Goal: Consume media (video, audio)

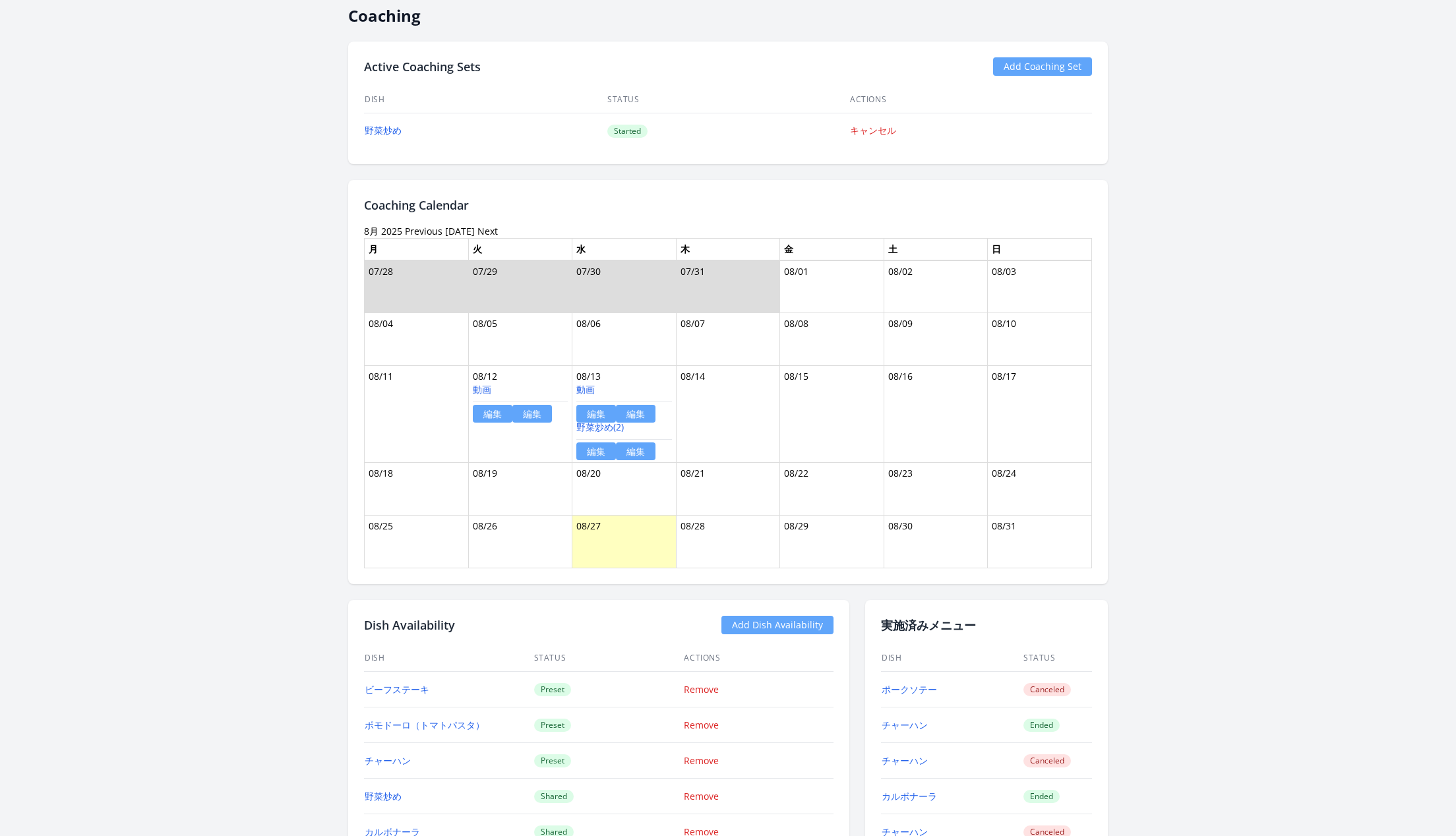
scroll to position [765, 0]
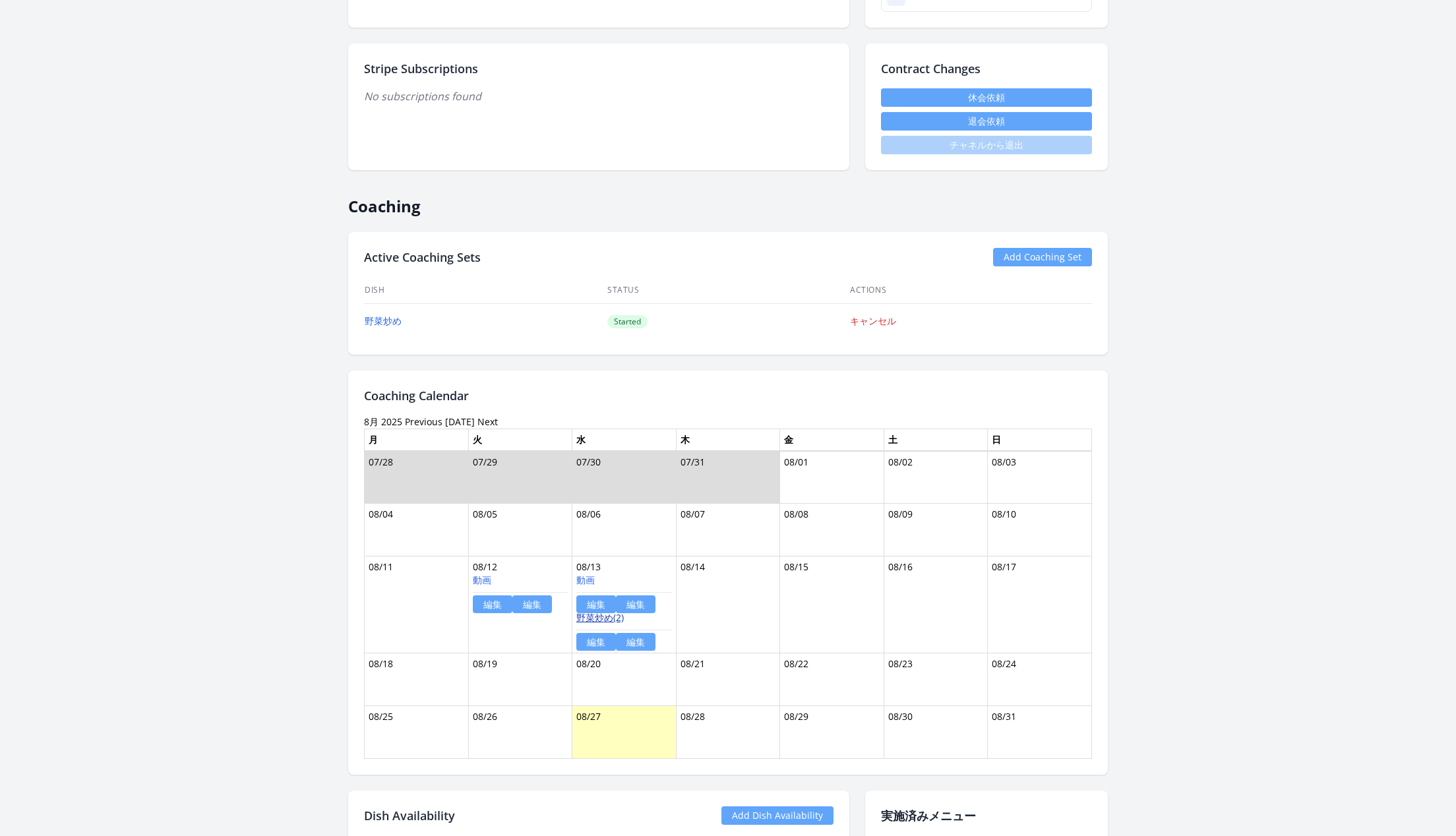
click at [600, 612] on link "野菜炒め(2)" at bounding box center [601, 617] width 48 height 12
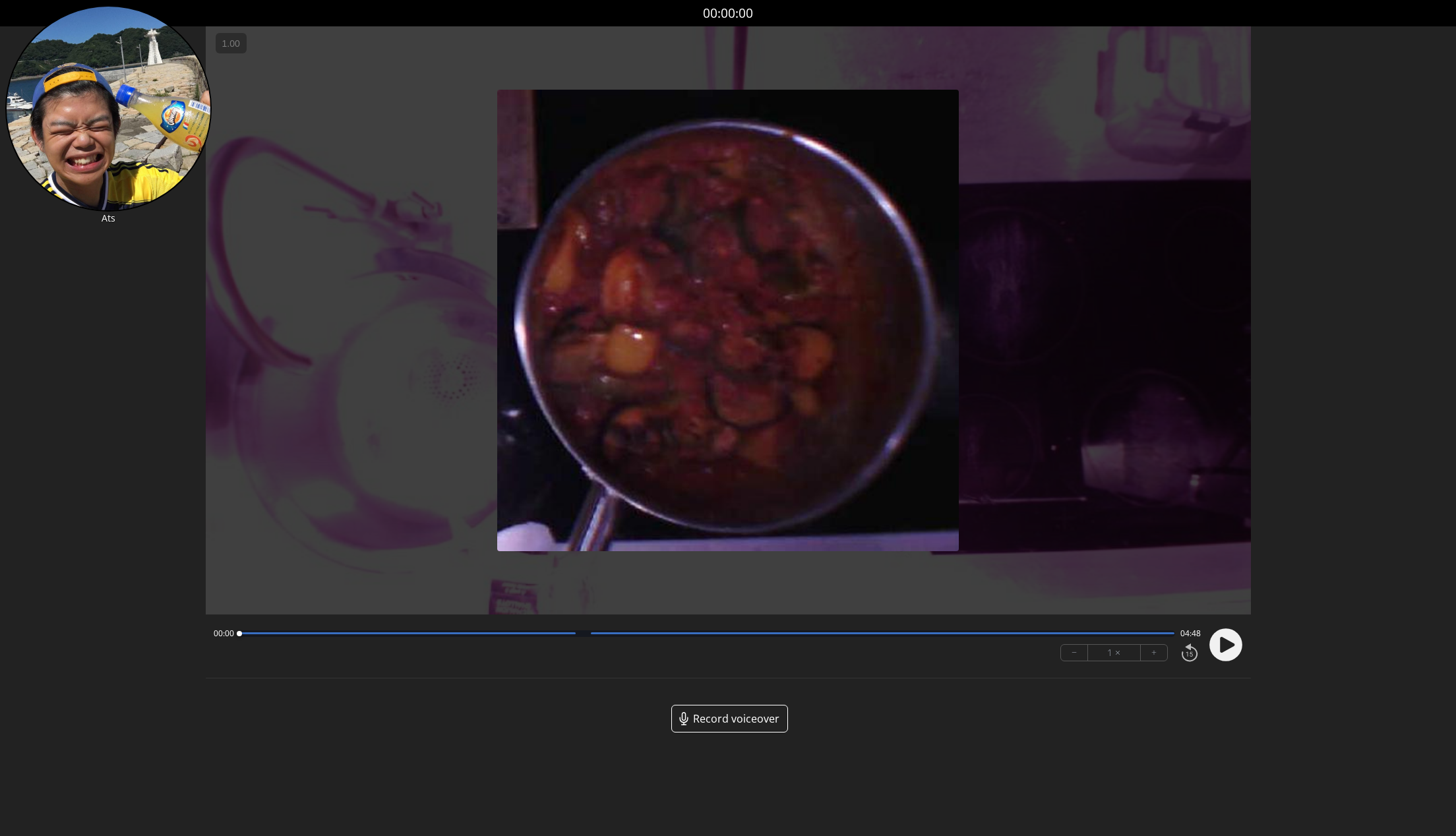
click at [765, 713] on span "Record voiceover" at bounding box center [736, 719] width 87 height 16
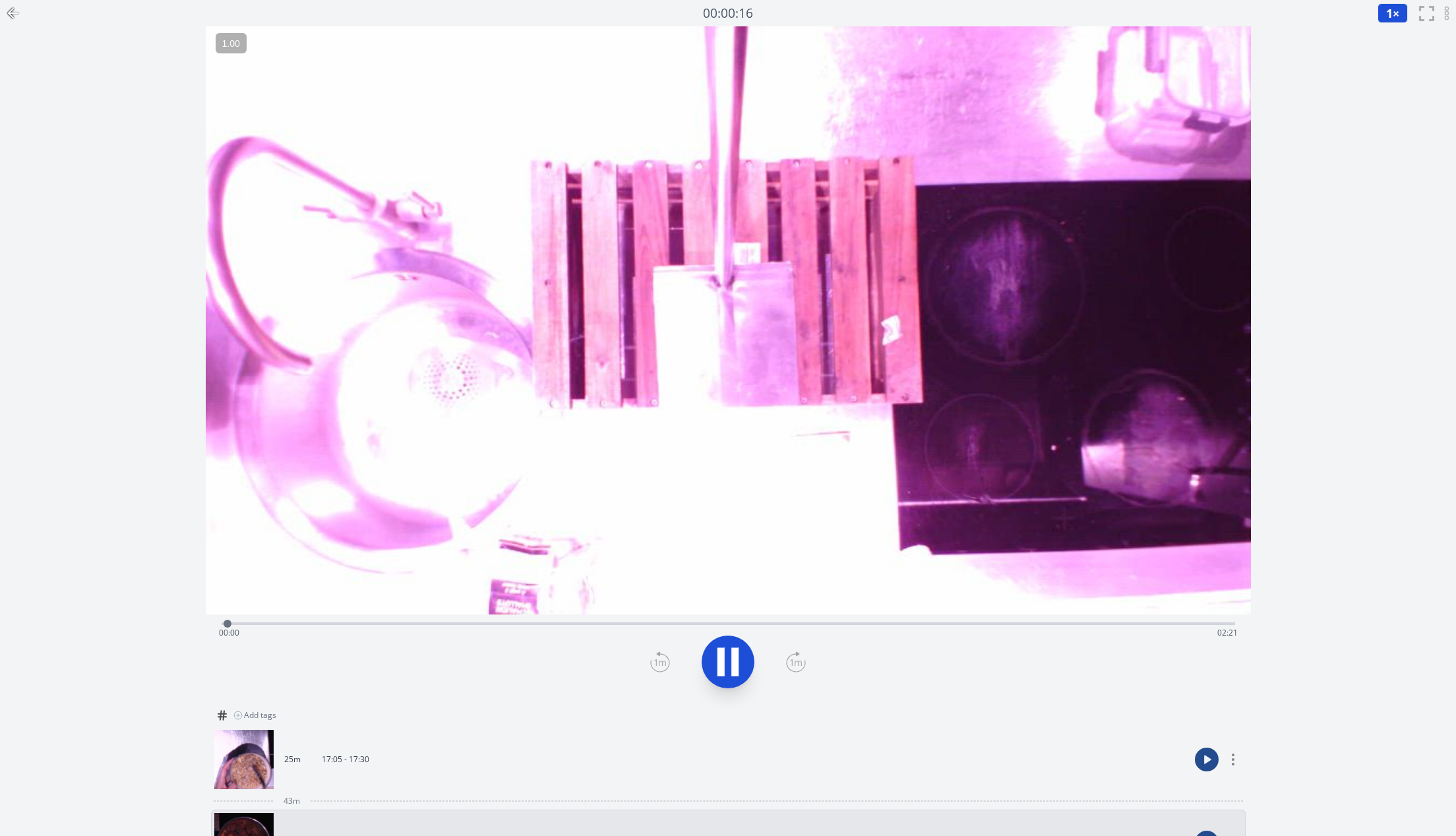
click at [1104, 620] on div "Time elapsed: 00:00 Time remaining: 02:21" at bounding box center [729, 622] width 1014 height 16
click at [12, 12] on icon at bounding box center [13, 13] width 16 height 16
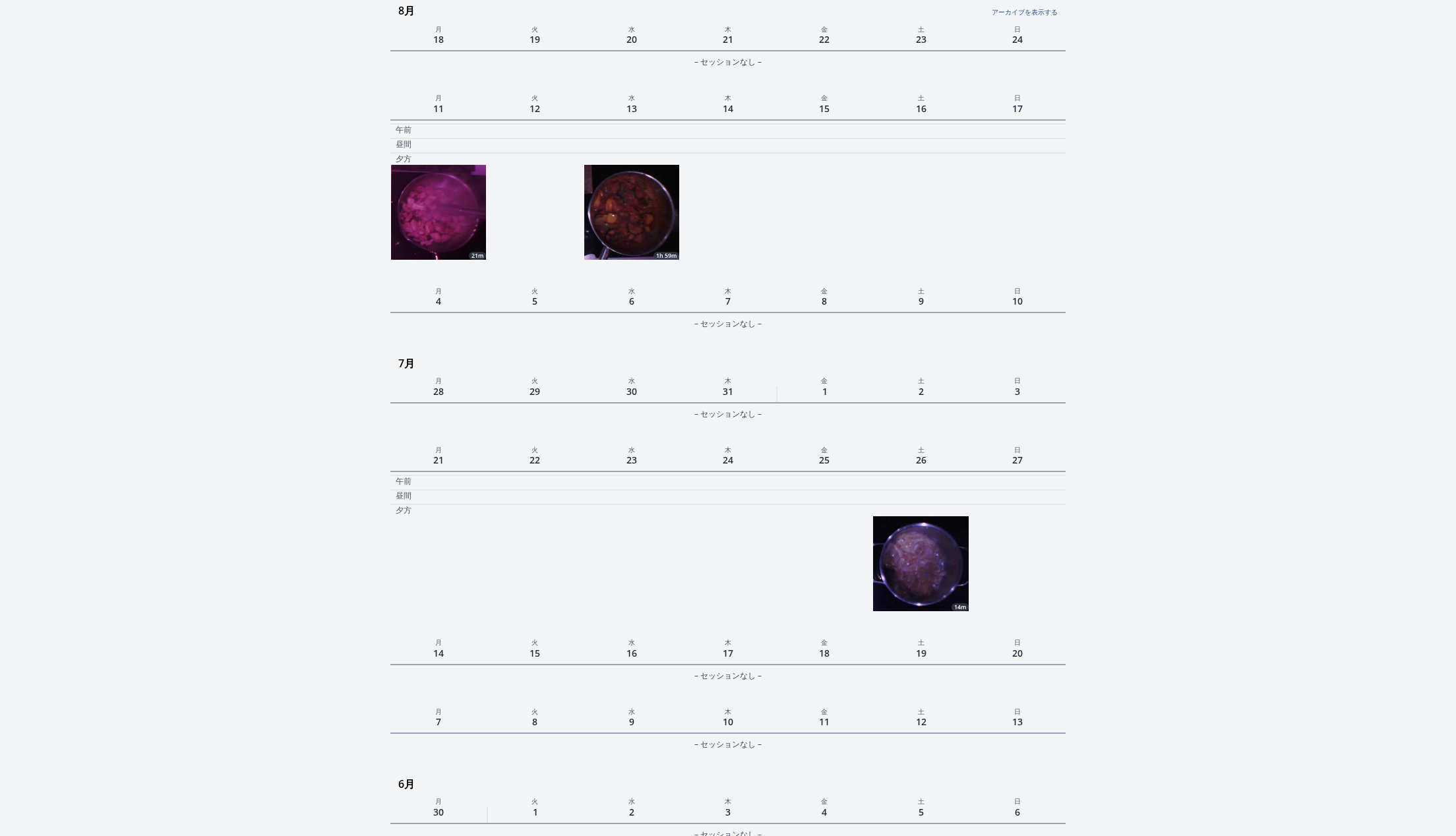
scroll to position [502, 0]
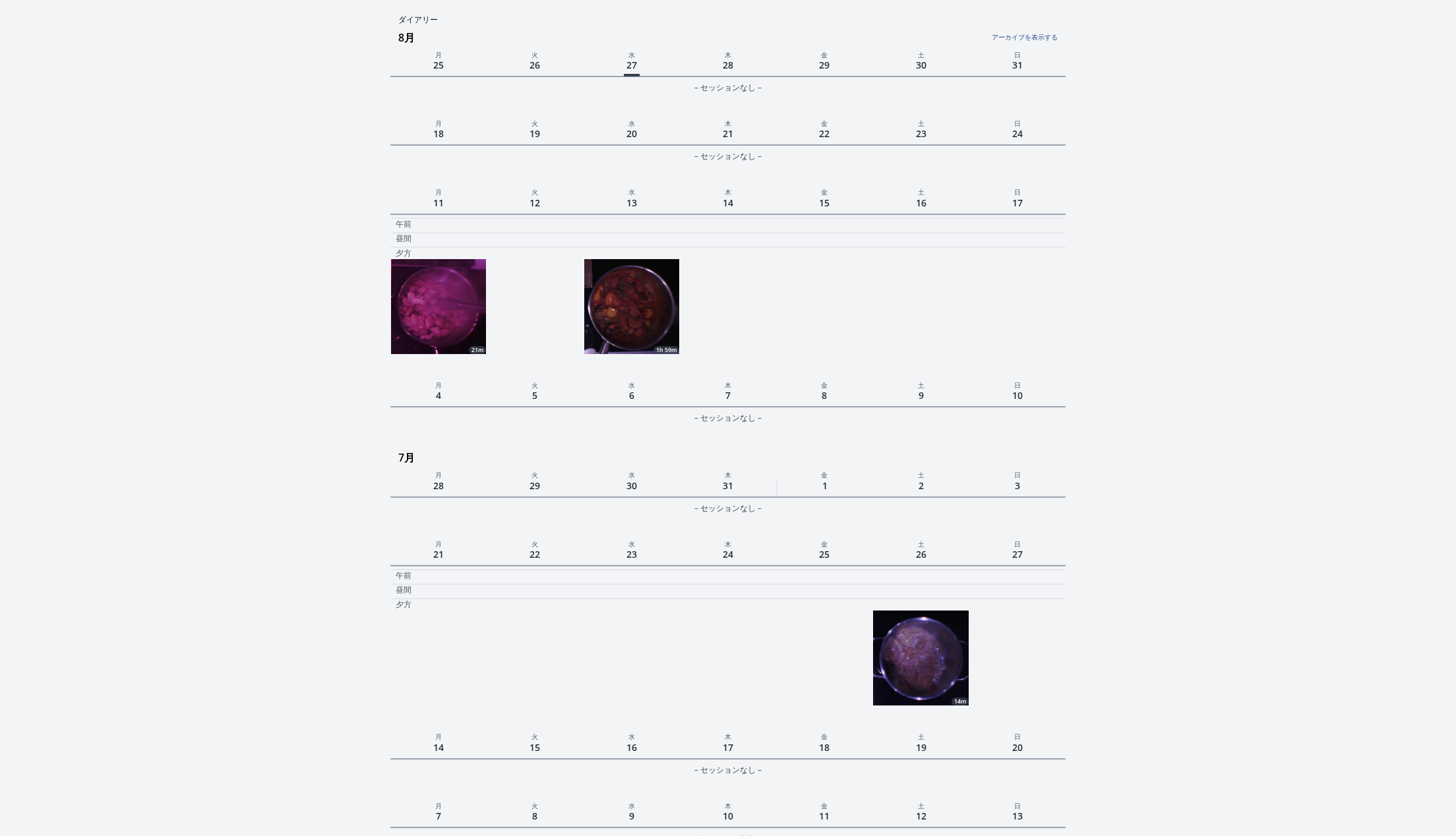
click at [632, 204] on span "13" at bounding box center [631, 203] width 16 height 18
click at [632, 200] on span "13" at bounding box center [631, 203] width 16 height 18
click at [647, 292] on img at bounding box center [632, 307] width 95 height 95
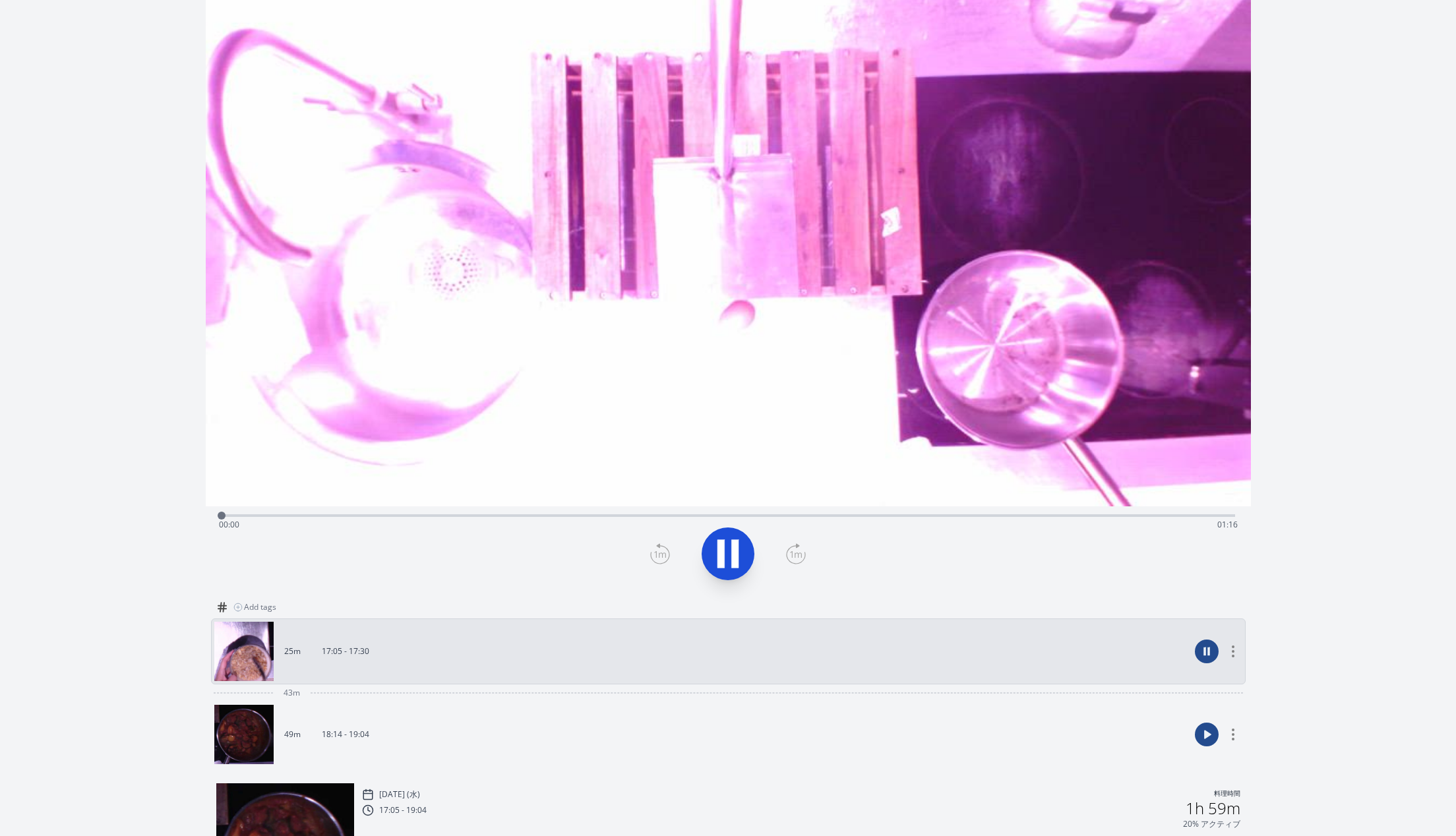
scroll to position [249, 0]
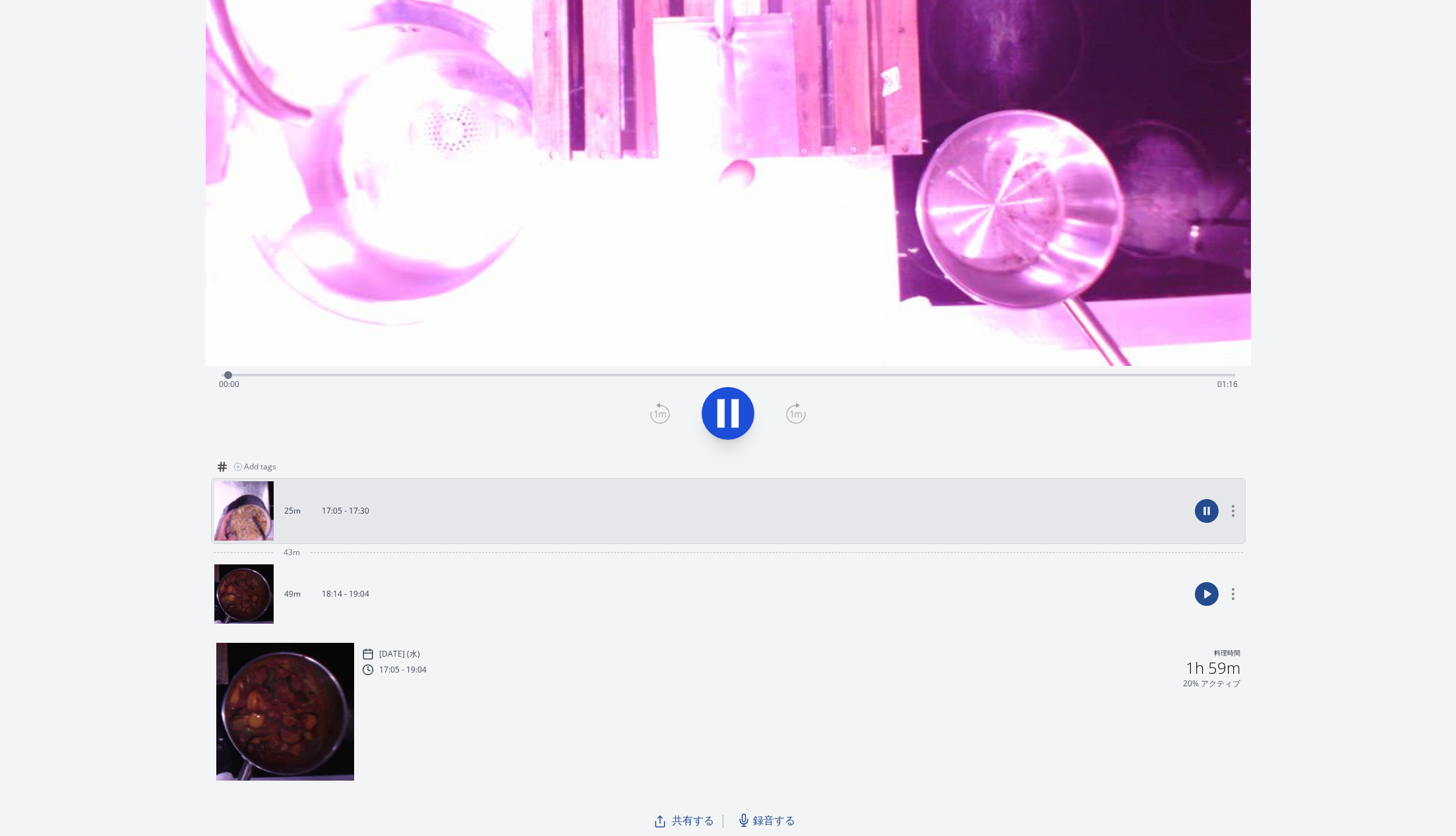
click at [371, 507] on link "25m 17:05 - 17:30" at bounding box center [702, 511] width 975 height 59
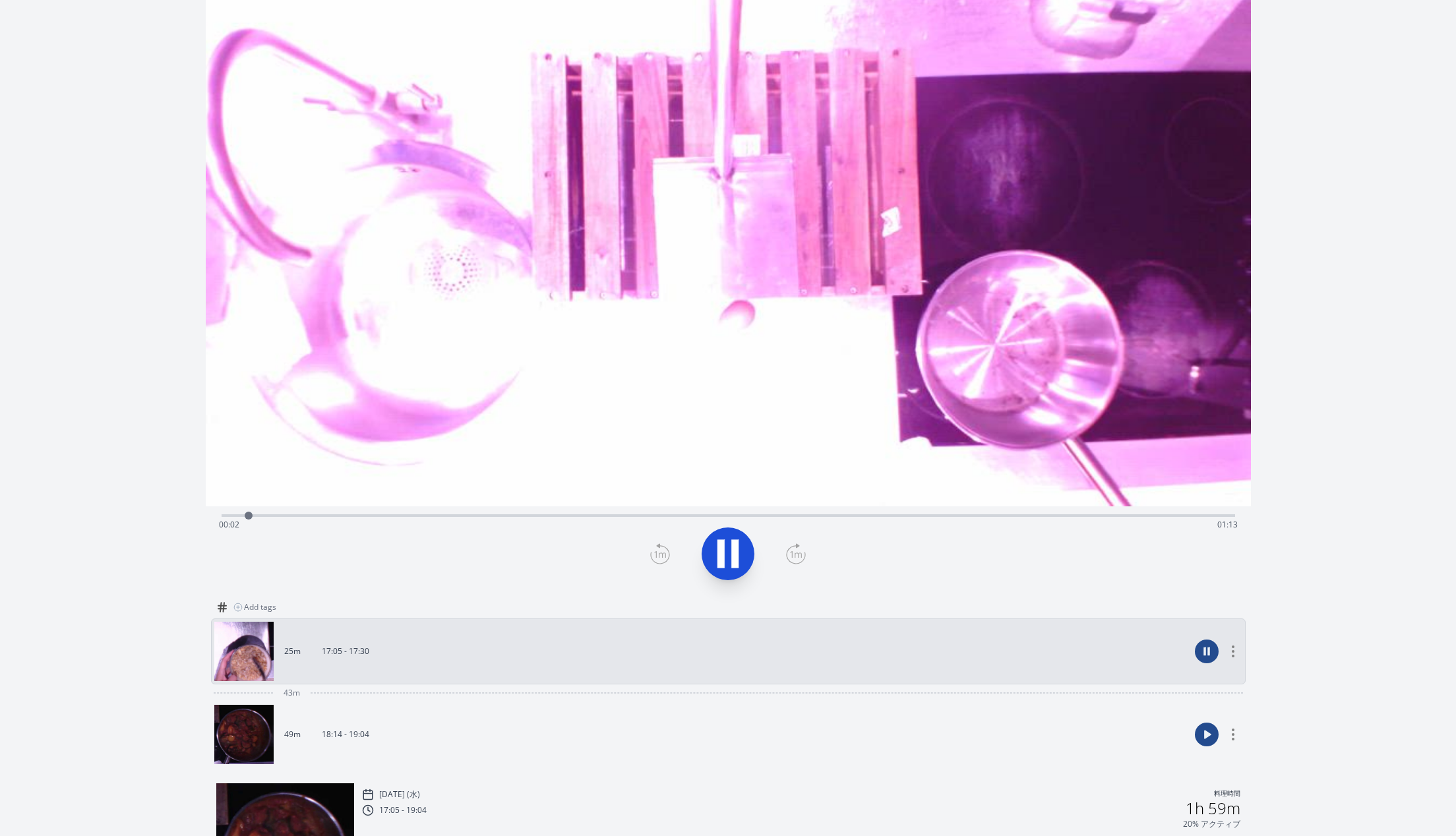
scroll to position [68, 0]
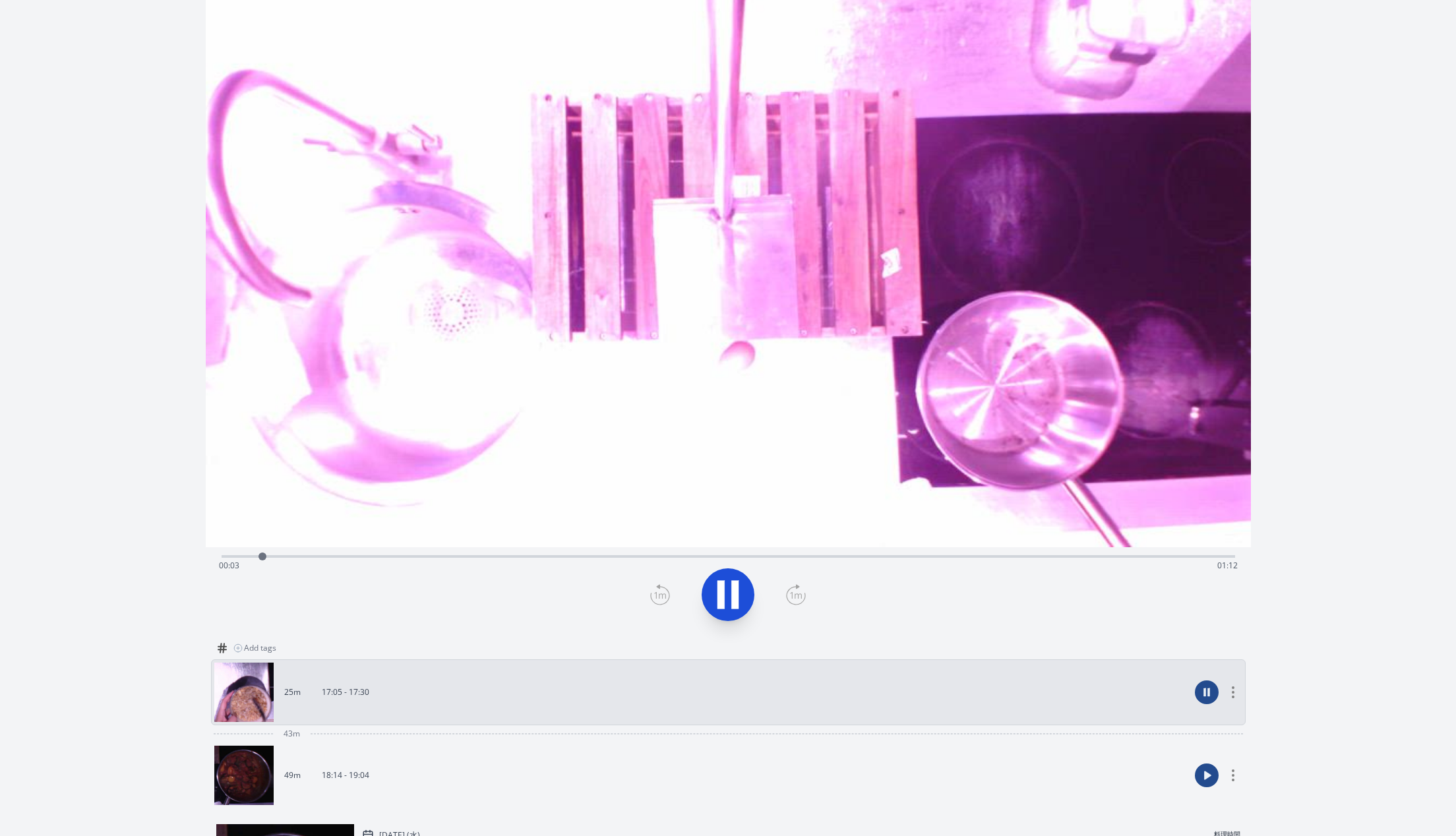
click at [944, 555] on div "Time elapsed: 00:03 Time remaining: 01:12" at bounding box center [728, 565] width 1019 height 21
click at [730, 592] on icon at bounding box center [728, 595] width 37 height 37
